Goal: Transaction & Acquisition: Book appointment/travel/reservation

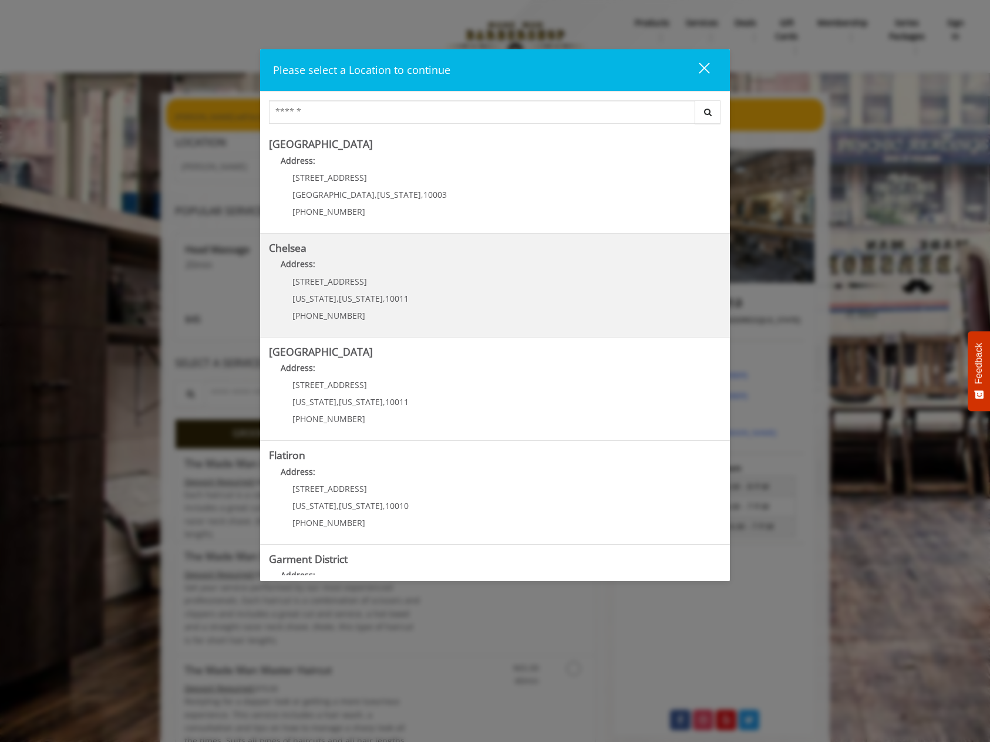
click at [343, 287] on div "[STREET_ADDRESS][US_STATE][US_STATE] (917) 639-3902" at bounding box center [342, 302] width 146 height 51
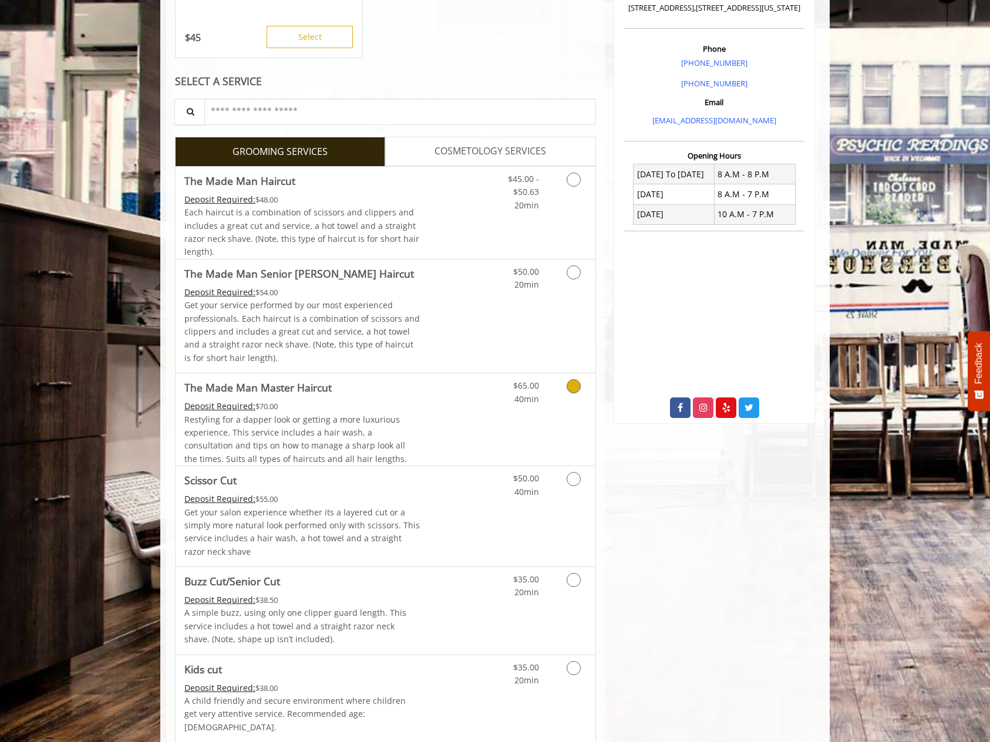
scroll to position [339, 0]
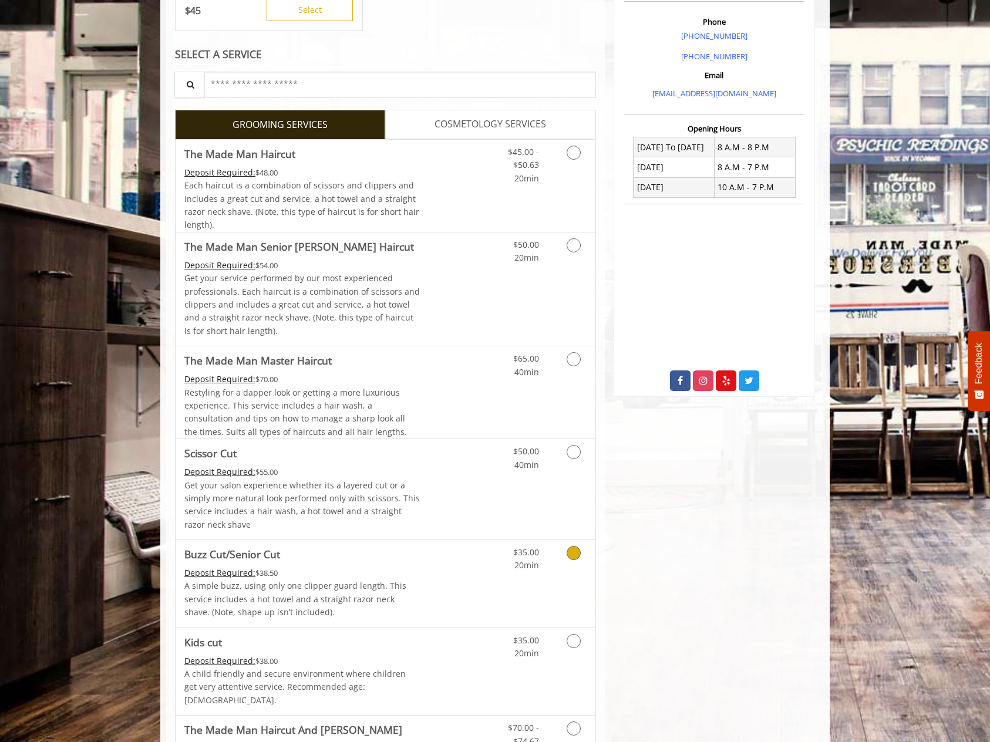
click at [573, 546] on icon "Grooming services" at bounding box center [574, 553] width 14 height 14
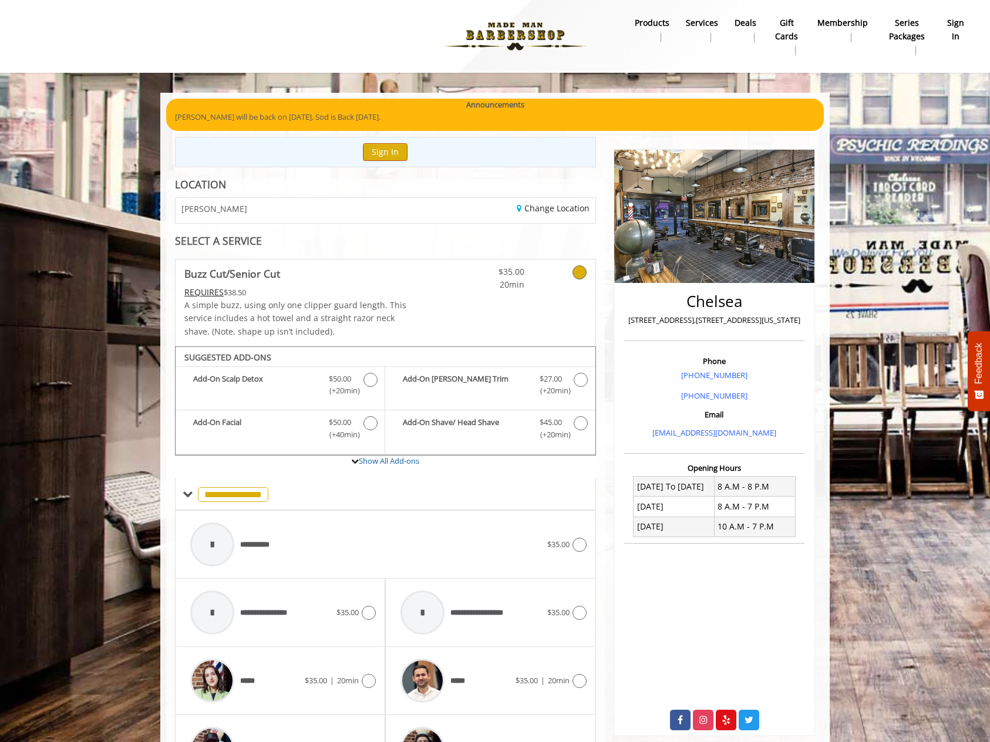
scroll to position [0, 0]
click at [390, 151] on button "Sign In" at bounding box center [385, 151] width 45 height 17
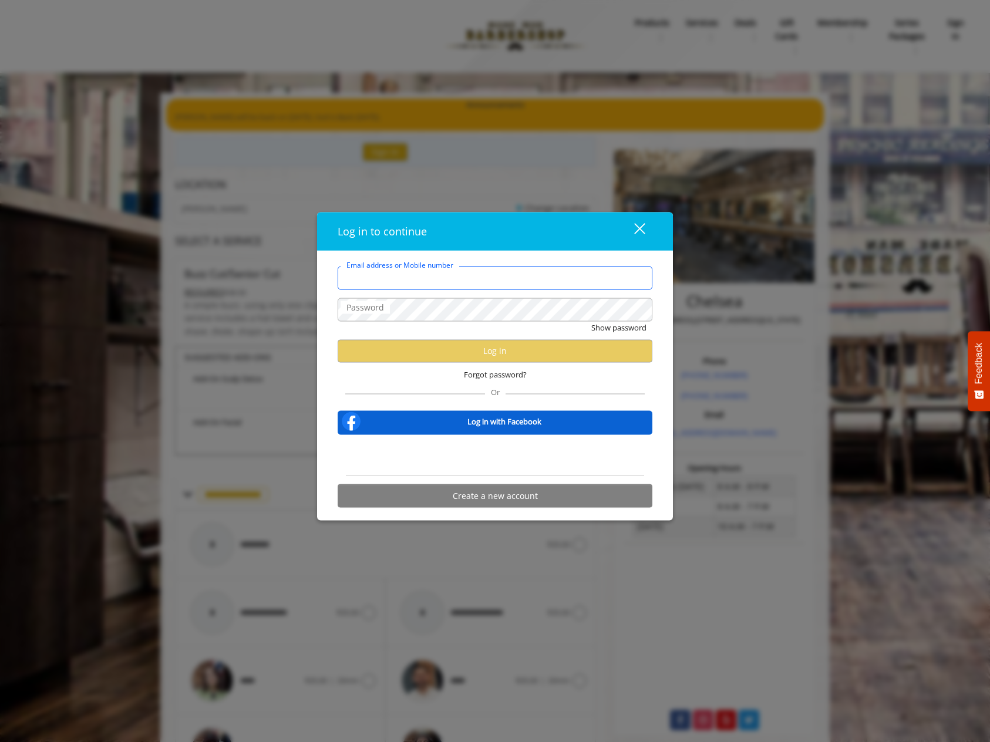
type input "**********"
click at [632, 307] on body "**********" at bounding box center [495, 508] width 990 height 1017
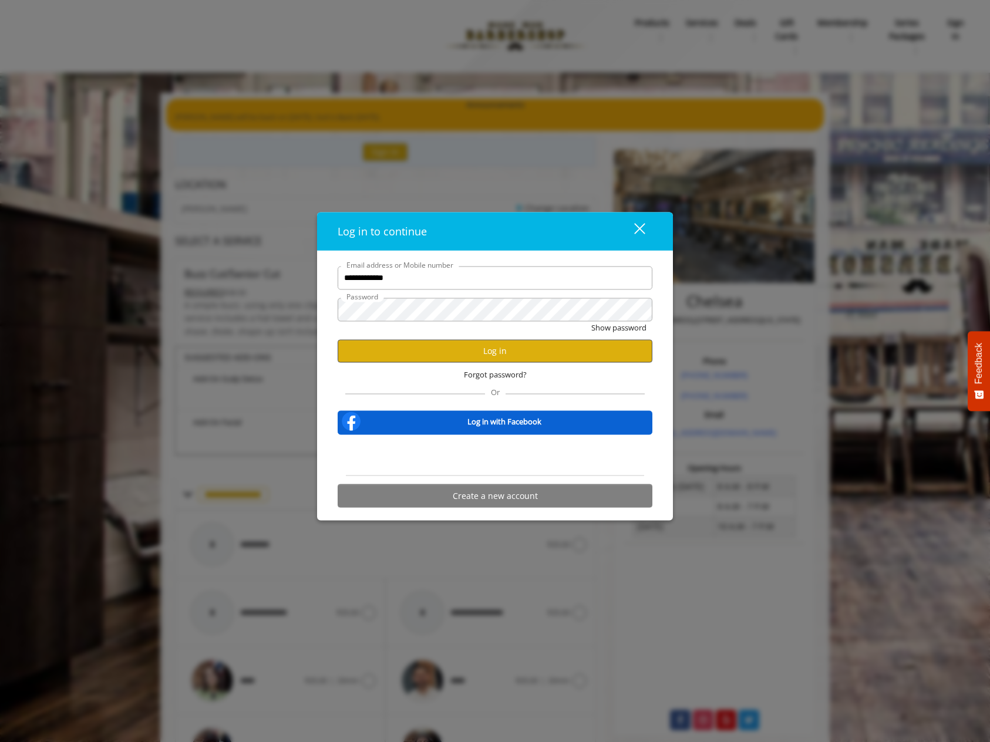
click at [531, 346] on button "Log in" at bounding box center [495, 350] width 315 height 23
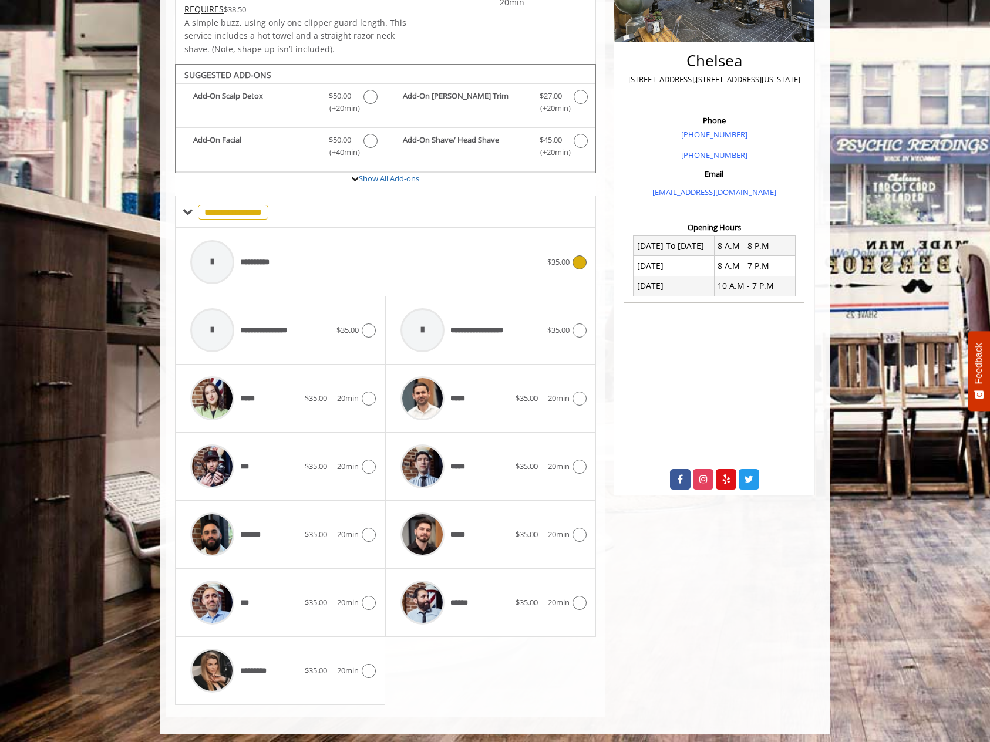
scroll to position [240, 0]
click at [581, 600] on icon at bounding box center [579, 604] width 14 height 14
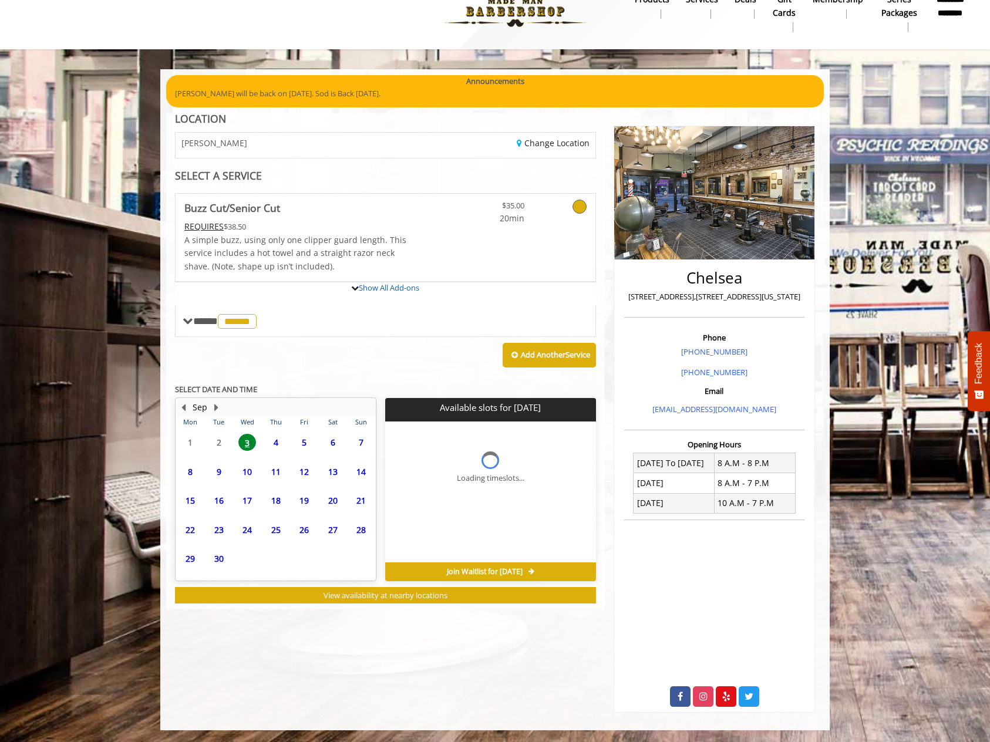
scroll to position [18, 0]
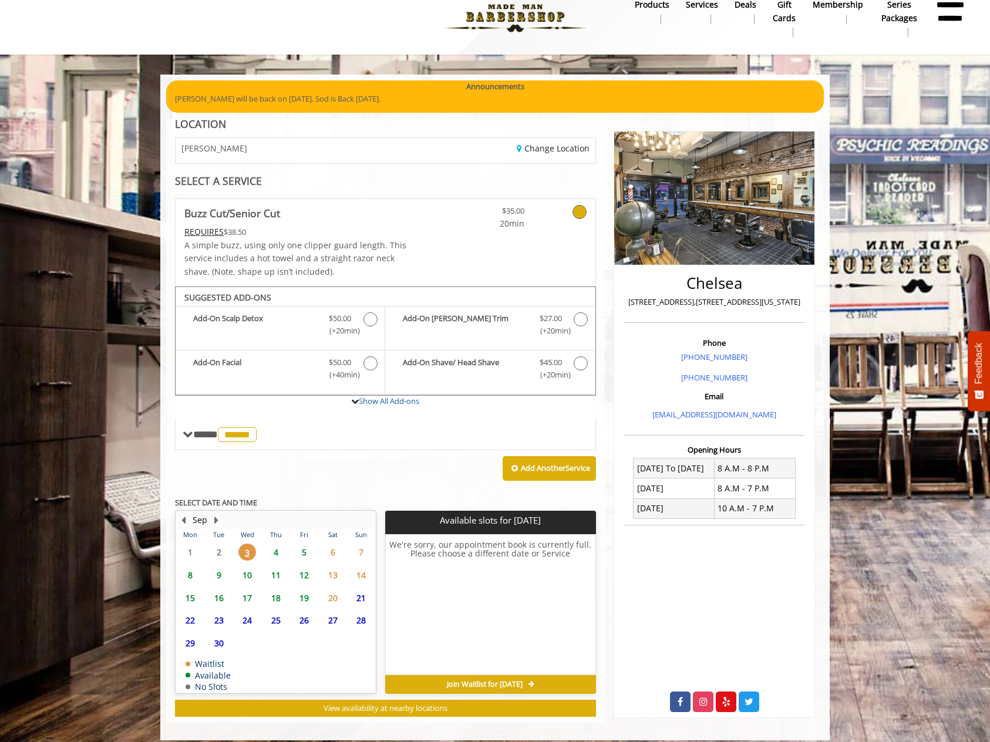
click at [358, 544] on span "7" at bounding box center [361, 552] width 18 height 17
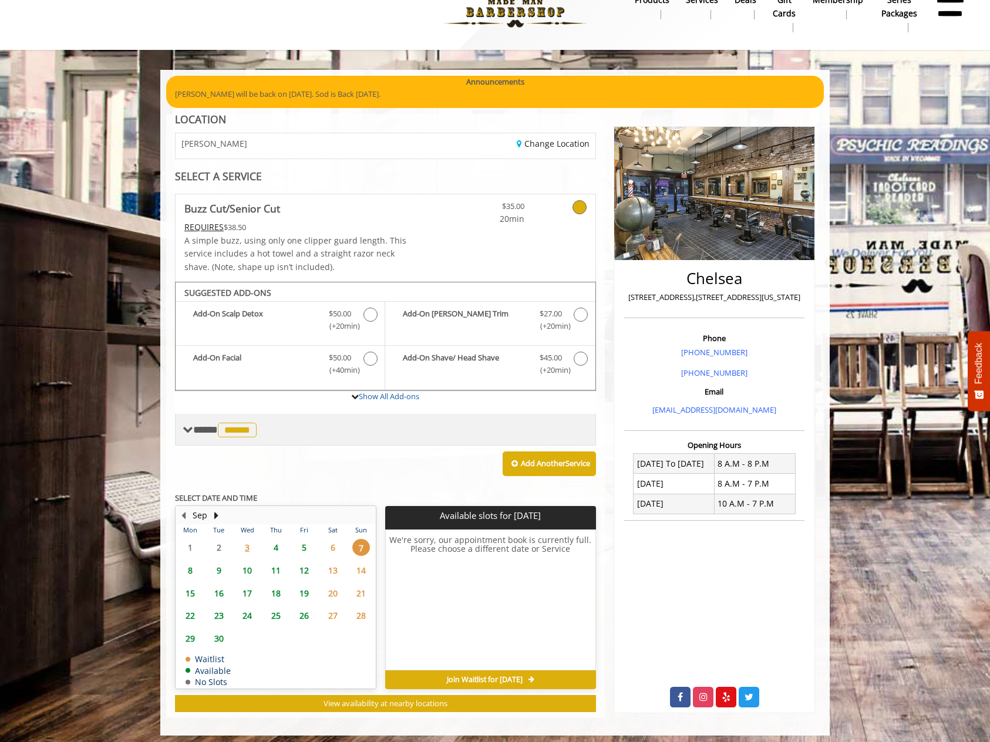
scroll to position [22, 0]
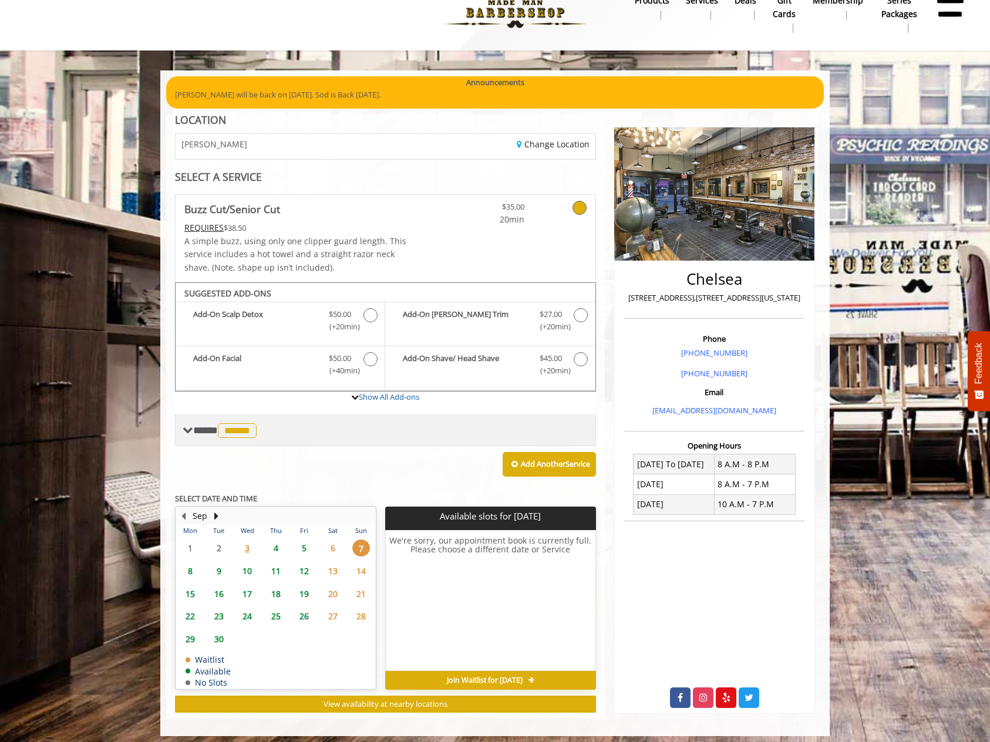
click at [239, 424] on span "******" at bounding box center [237, 430] width 39 height 15
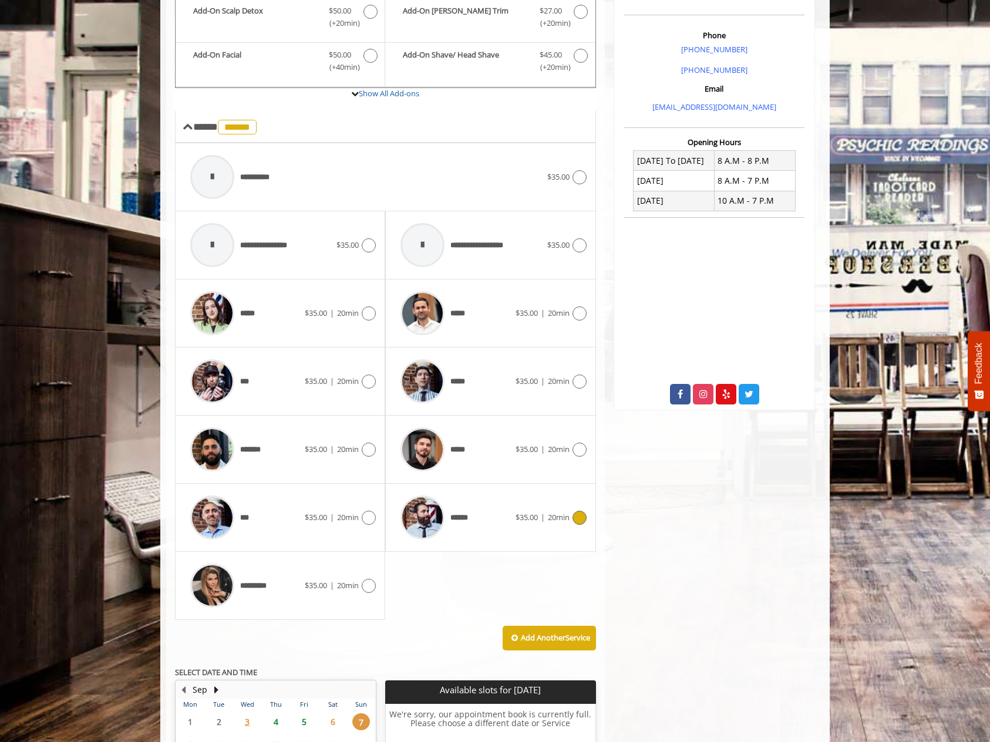
scroll to position [326, 0]
click at [373, 378] on icon at bounding box center [369, 381] width 14 height 14
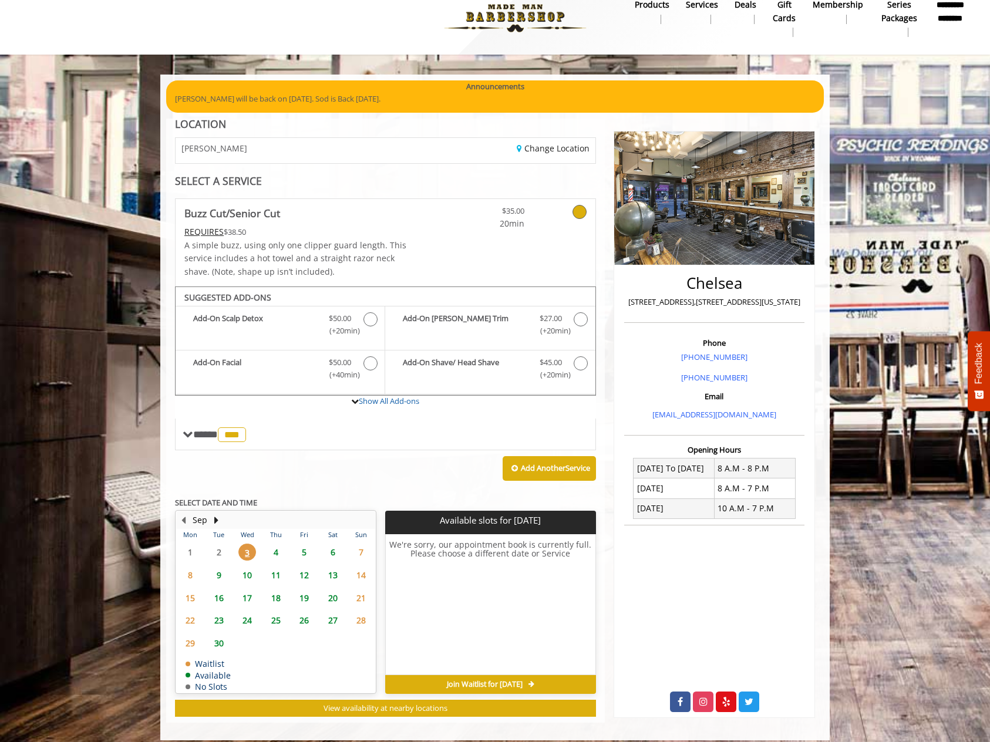
scroll to position [22, 0]
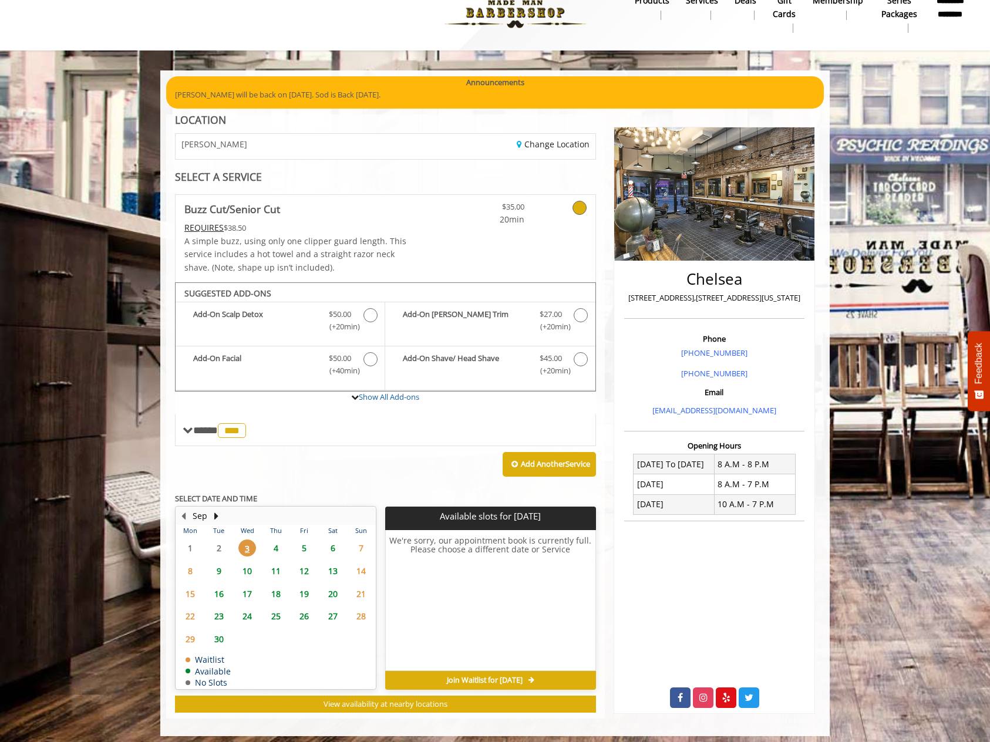
drag, startPoint x: 353, startPoint y: 548, endPoint x: 360, endPoint y: 546, distance: 6.9
click at [360, 546] on span "7" at bounding box center [361, 548] width 18 height 17
click at [335, 544] on span "6" at bounding box center [333, 548] width 18 height 17
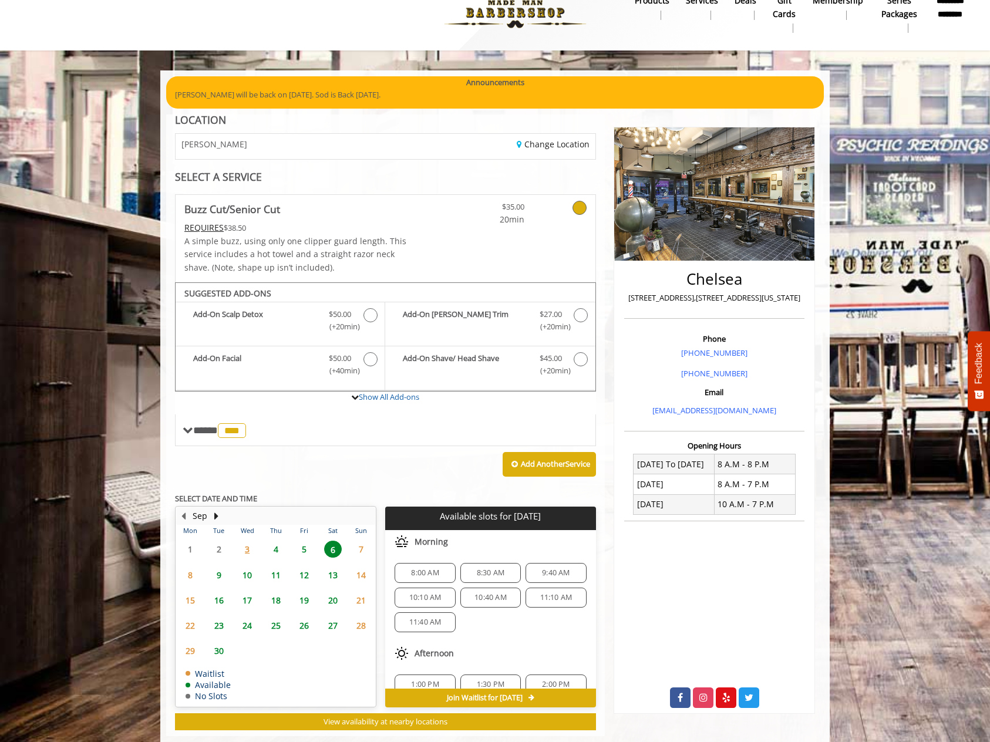
scroll to position [40, 0]
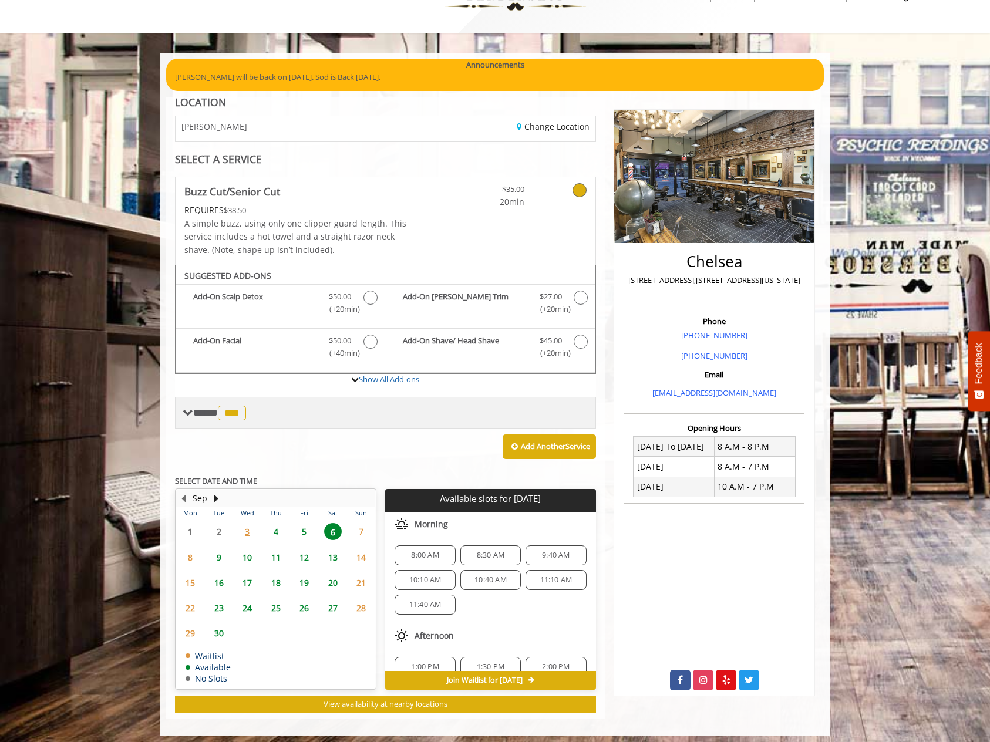
click at [238, 408] on span "***" at bounding box center [232, 413] width 28 height 15
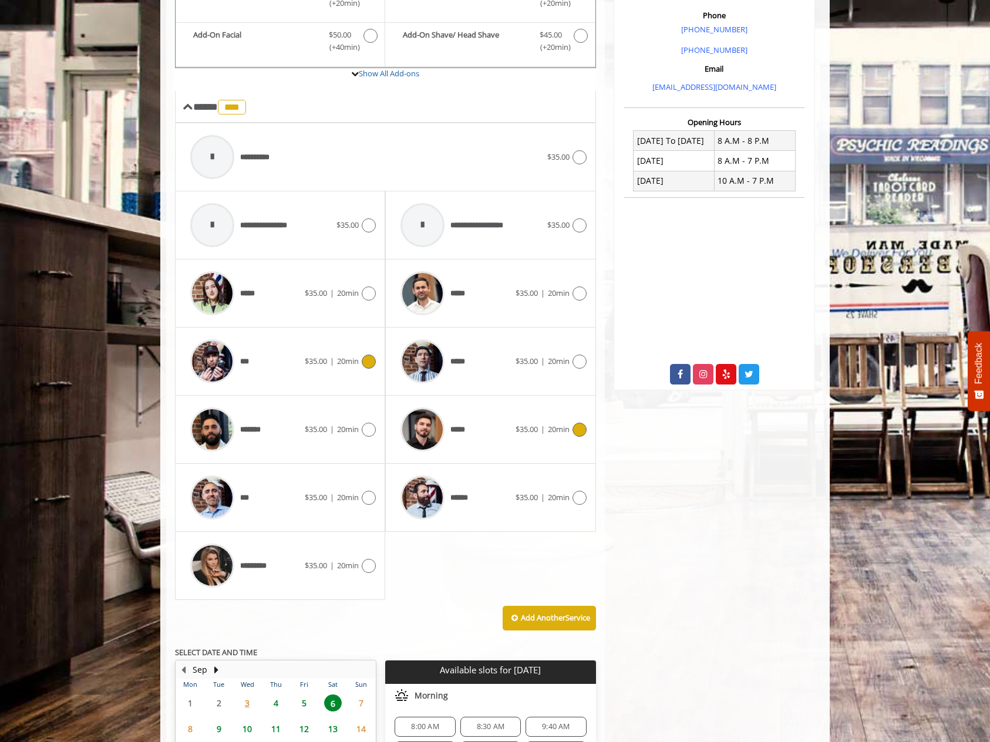
scroll to position [390, 0]
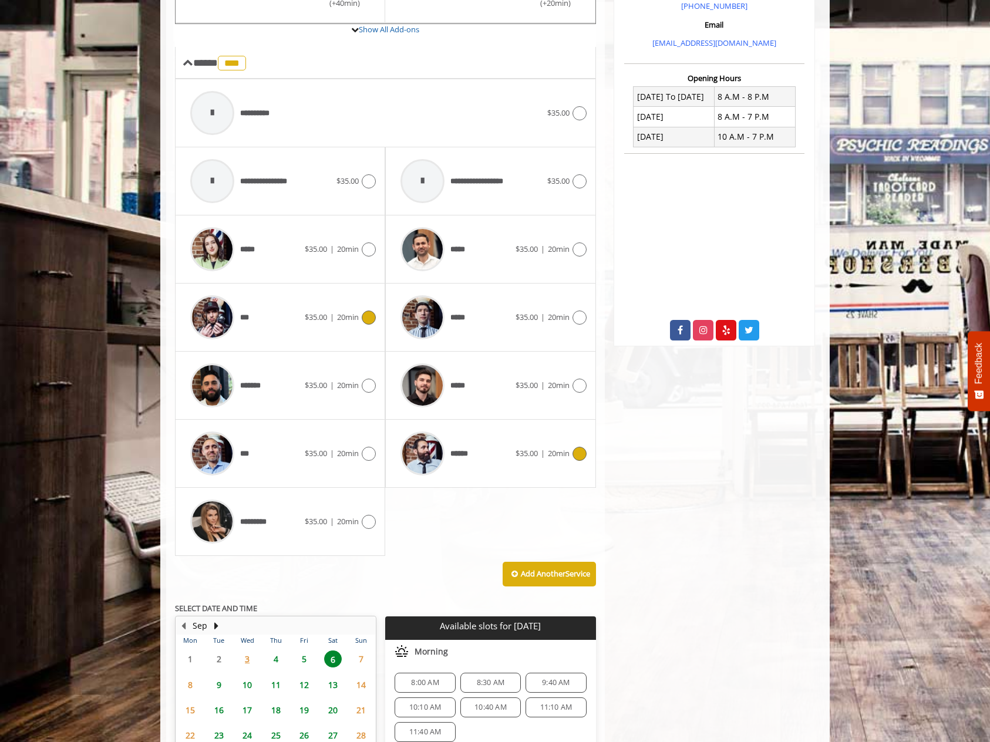
click at [580, 447] on icon at bounding box center [579, 454] width 14 height 14
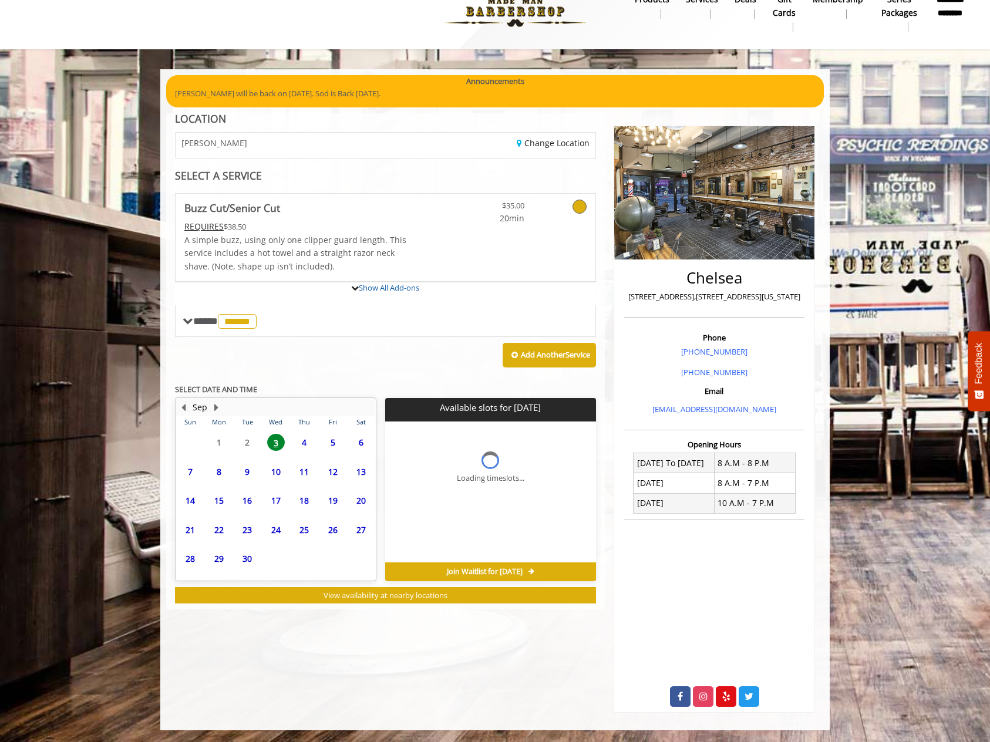
scroll to position [18, 0]
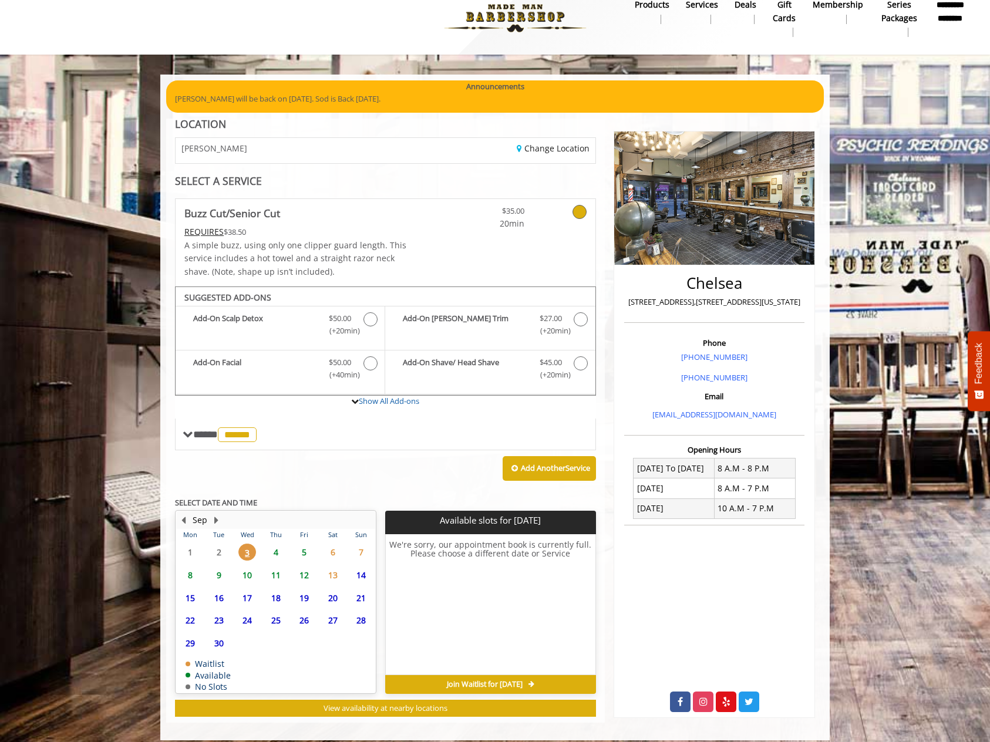
click at [331, 544] on span "6" at bounding box center [333, 552] width 18 height 17
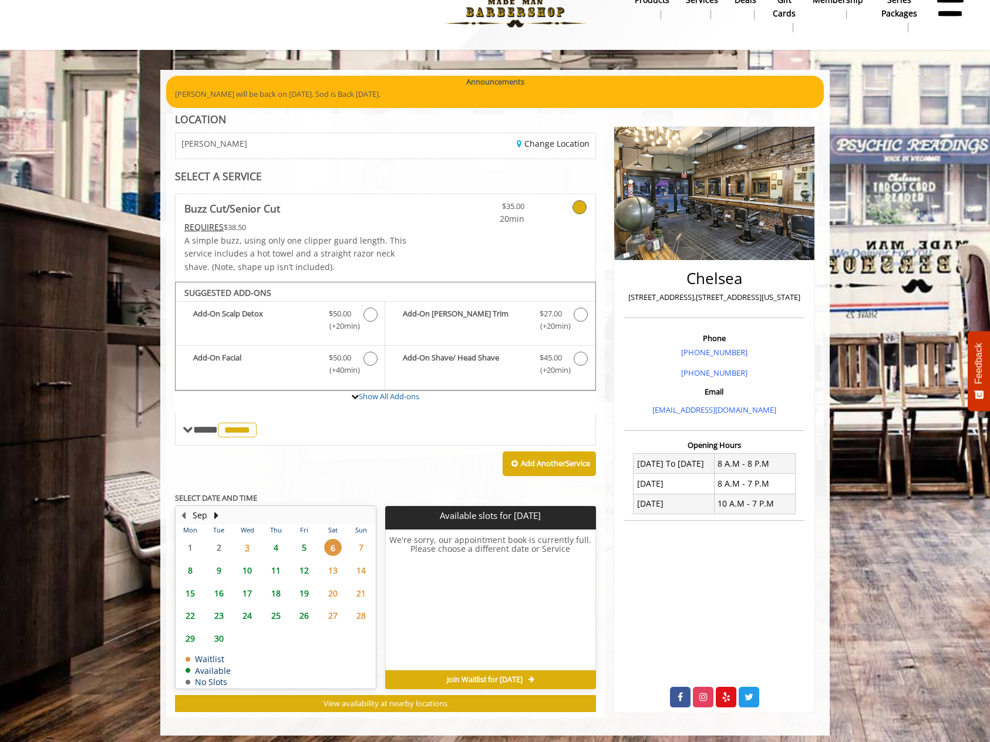
scroll to position [22, 0]
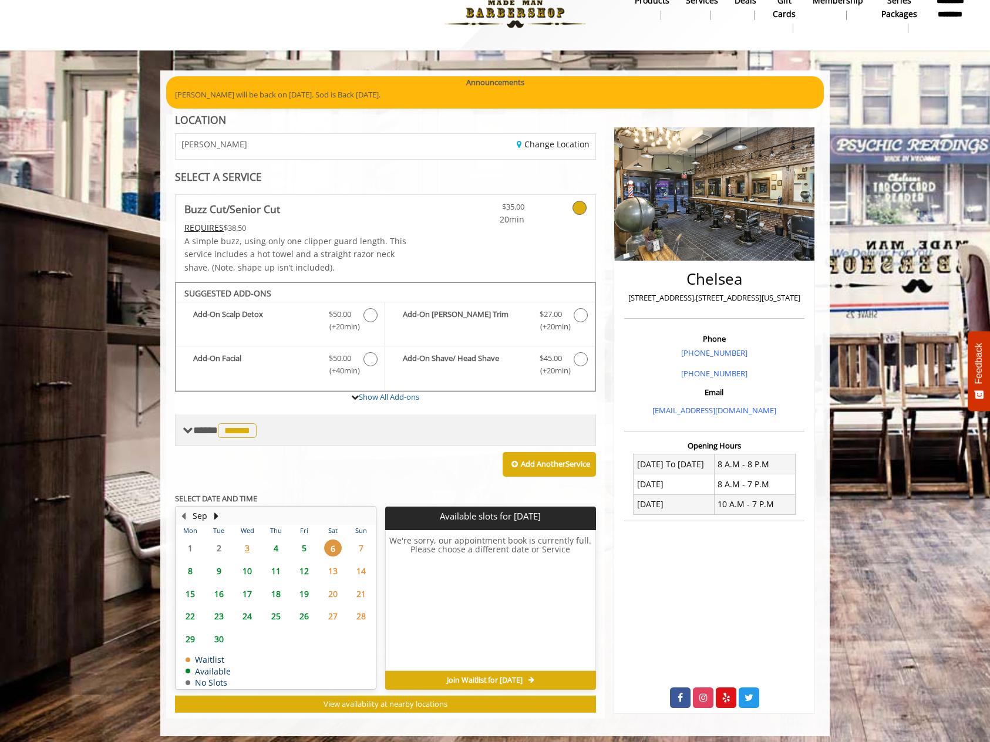
click at [247, 426] on span "******" at bounding box center [237, 430] width 39 height 15
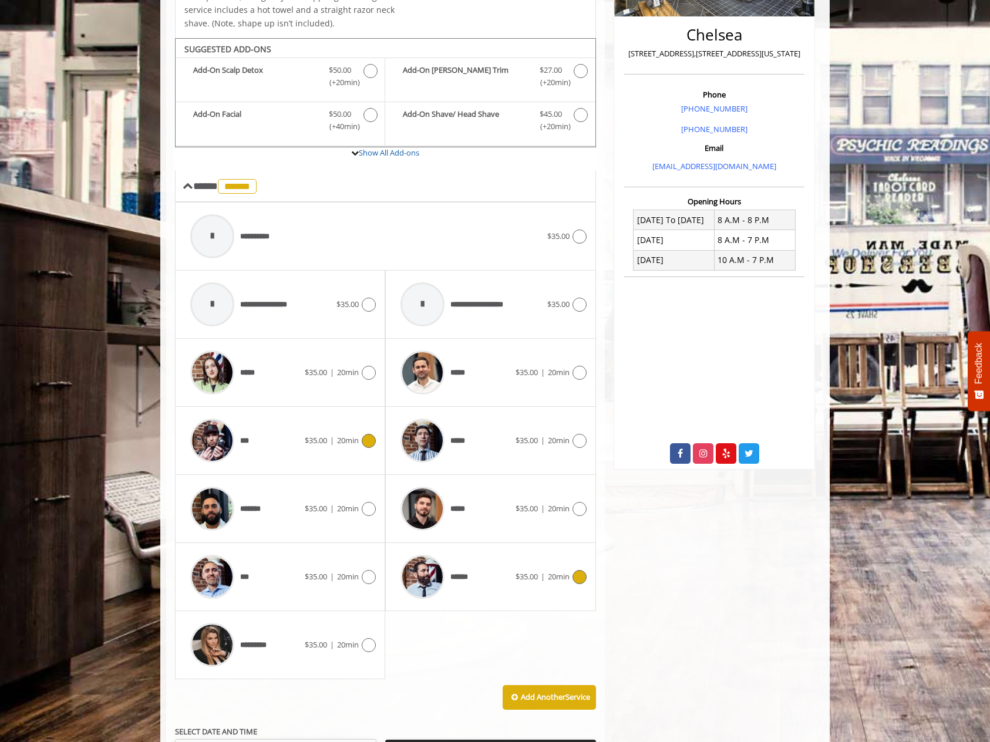
click at [371, 434] on icon at bounding box center [369, 441] width 14 height 14
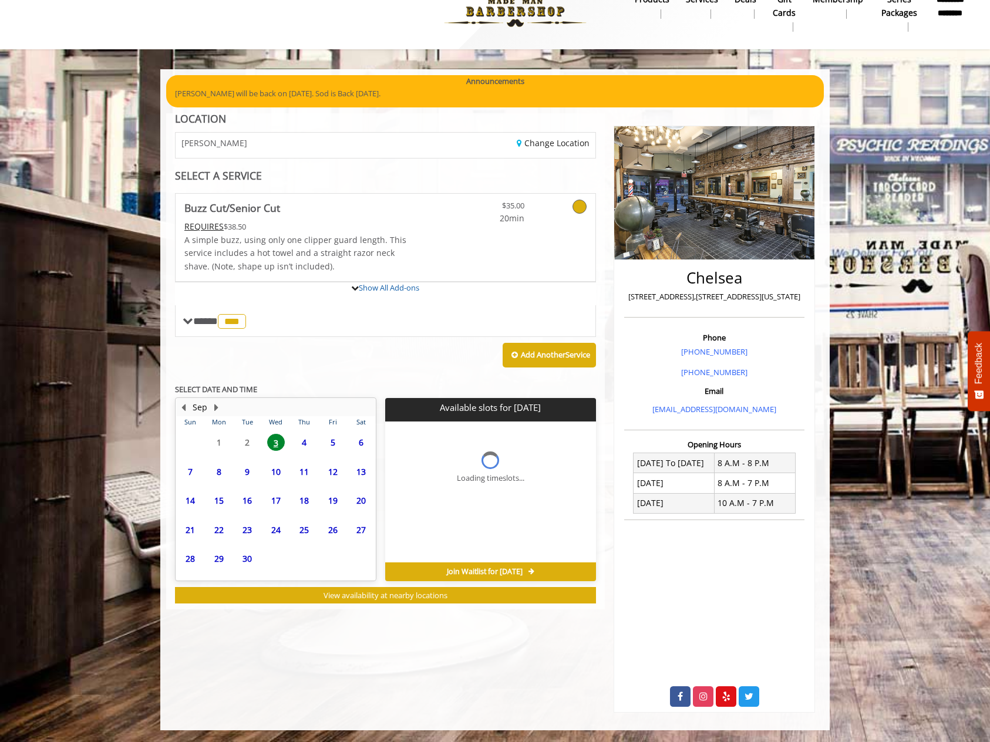
scroll to position [18, 0]
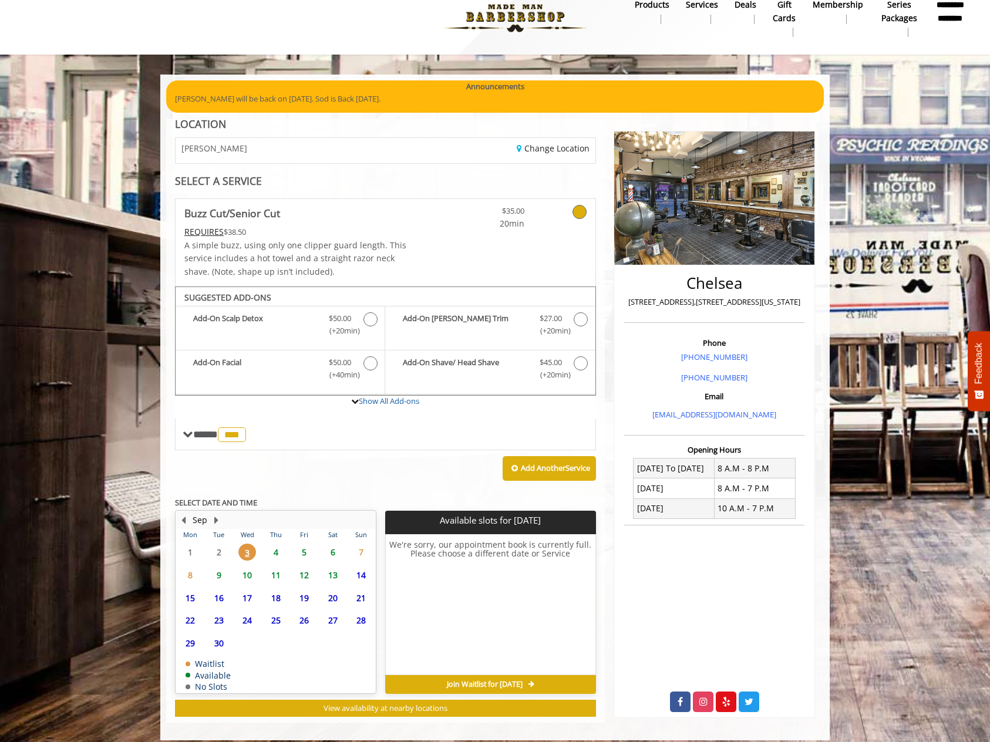
click at [333, 544] on span "6" at bounding box center [333, 552] width 18 height 17
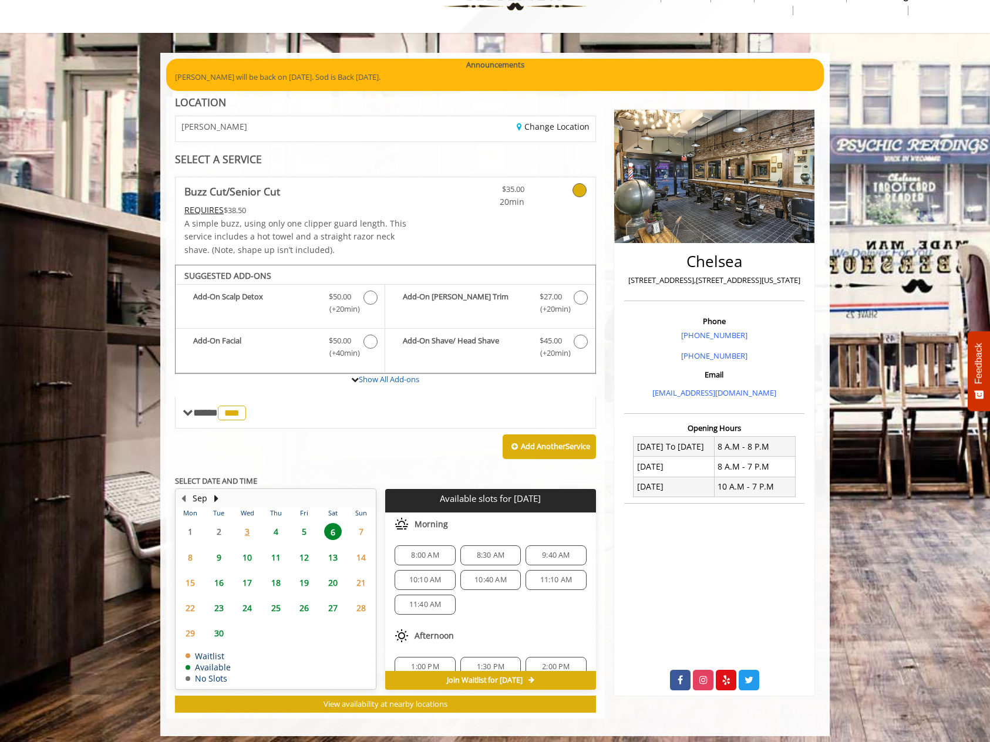
scroll to position [0, 0]
click at [497, 575] on span "10:40 AM" at bounding box center [490, 579] width 32 height 9
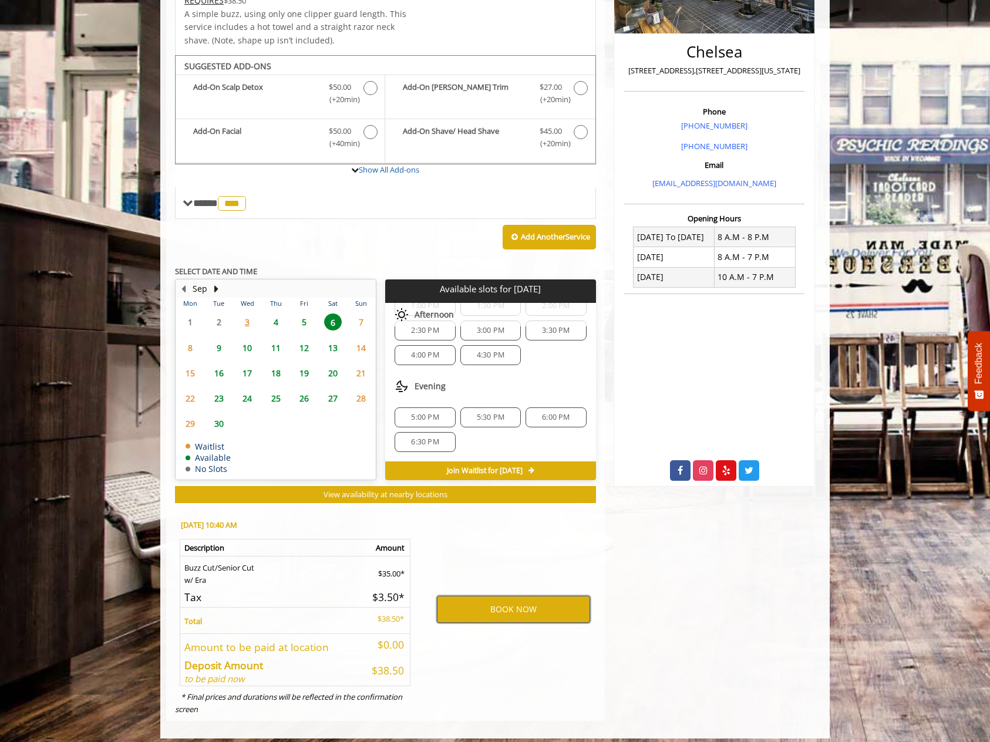
scroll to position [249, 0]
click at [513, 602] on button "BOOK NOW" at bounding box center [513, 610] width 153 height 27
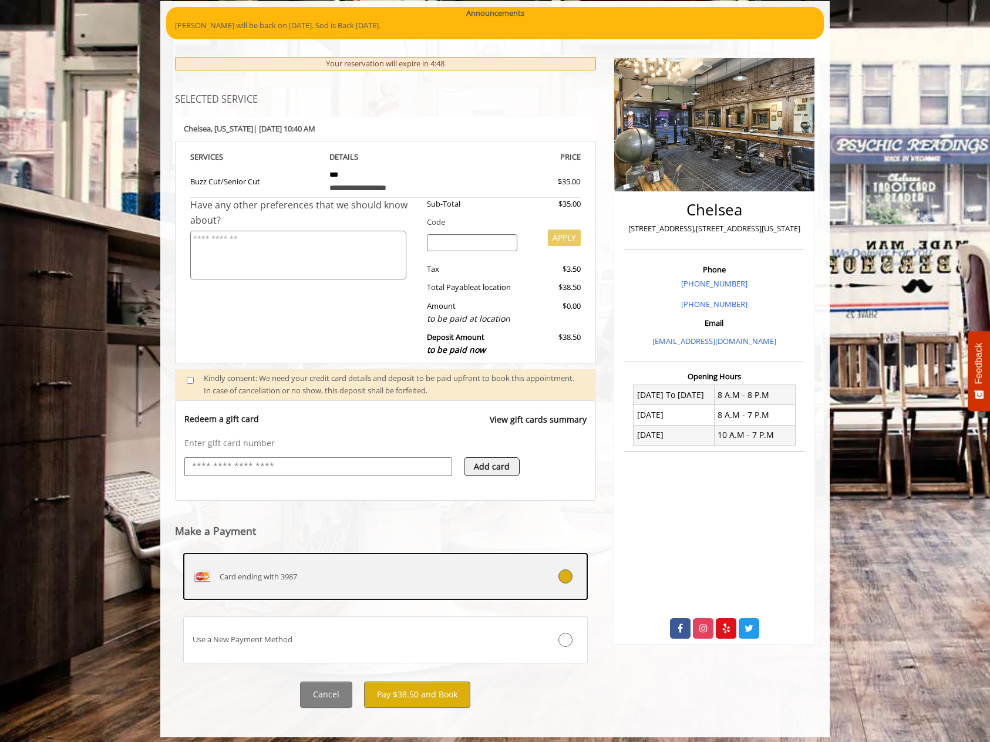
scroll to position [91, 0]
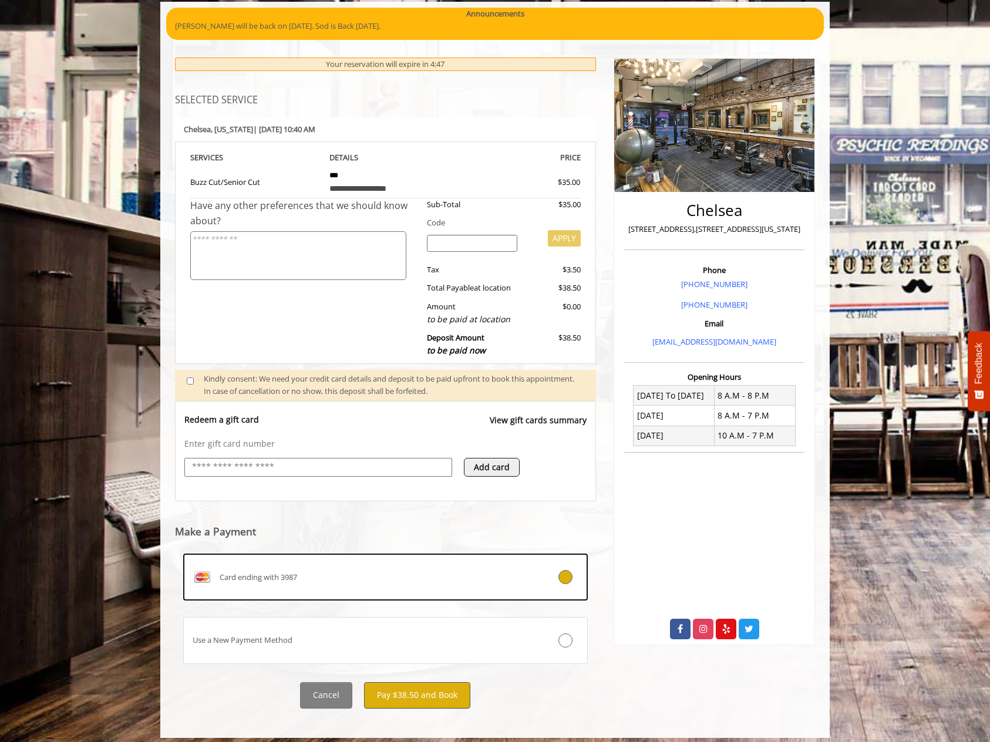
click at [426, 685] on button "Pay $38.50 and Book" at bounding box center [417, 695] width 106 height 26
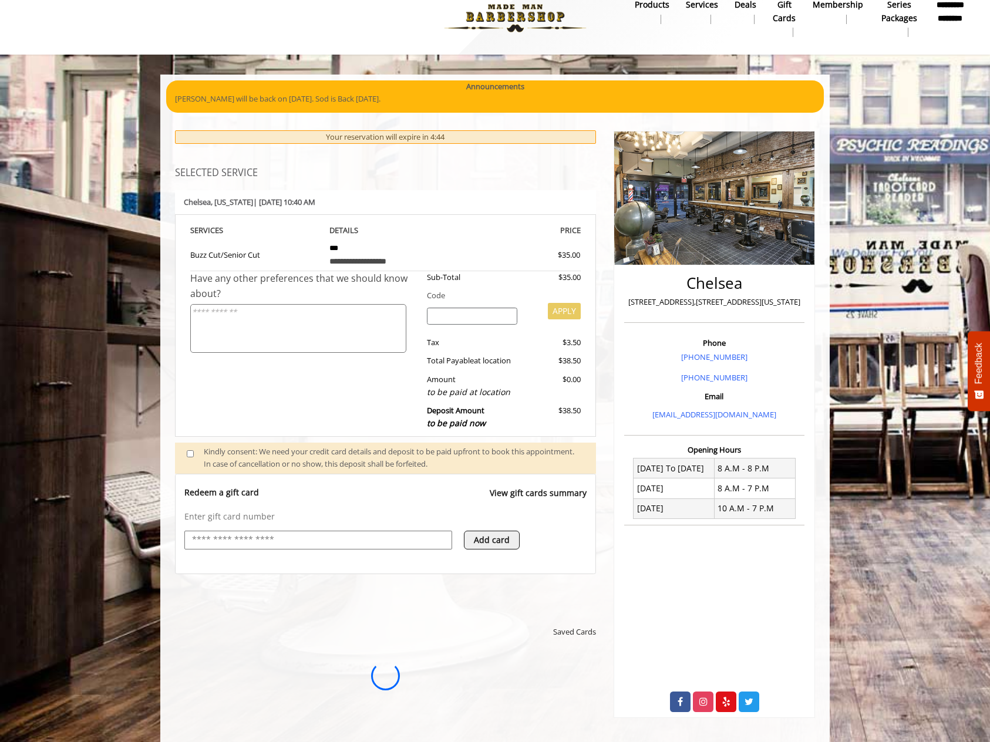
scroll to position [0, 0]
